Goal: Task Accomplishment & Management: Use online tool/utility

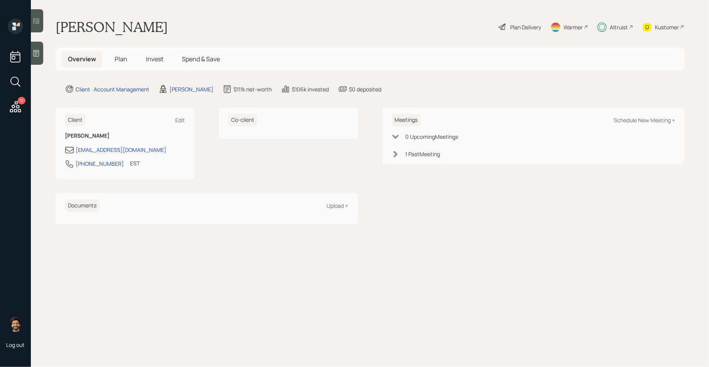
click at [538, 25] on div "Plan Delivery" at bounding box center [525, 27] width 31 height 8
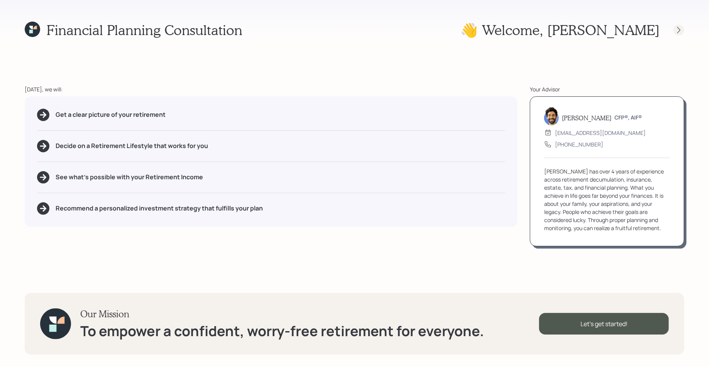
click at [674, 31] on div at bounding box center [679, 30] width 11 height 11
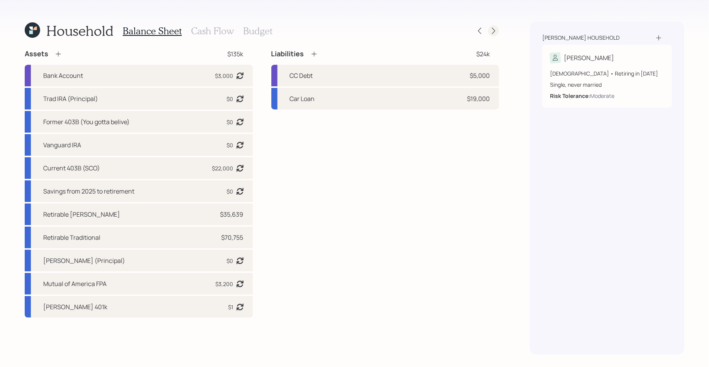
click at [495, 30] on icon at bounding box center [494, 31] width 8 height 8
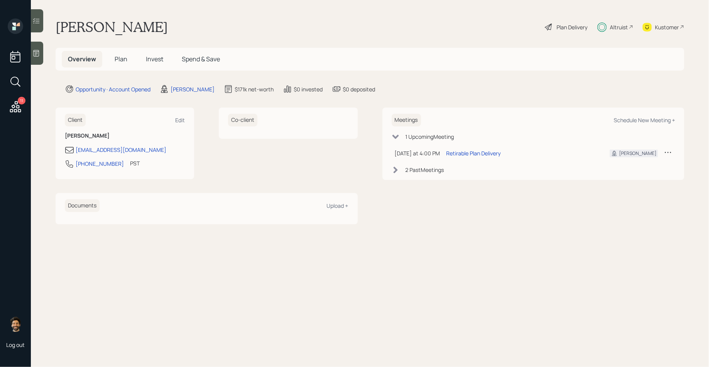
click at [619, 29] on div "Altruist" at bounding box center [619, 27] width 18 height 8
